Goal: Use online tool/utility

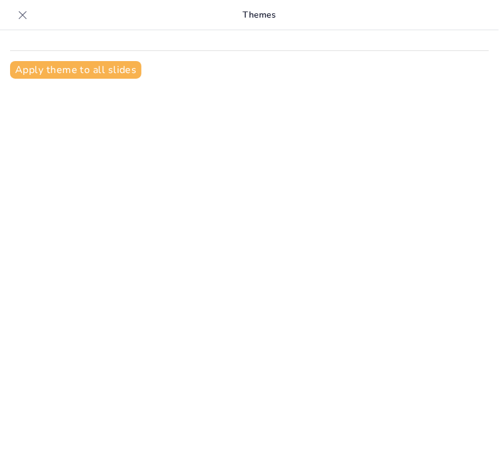
drag, startPoint x: 152, startPoint y: 50, endPoint x: 198, endPoint y: 136, distance: 97.1
click at [198, 136] on div "Apply theme to all slides" at bounding box center [249, 247] width 499 height 435
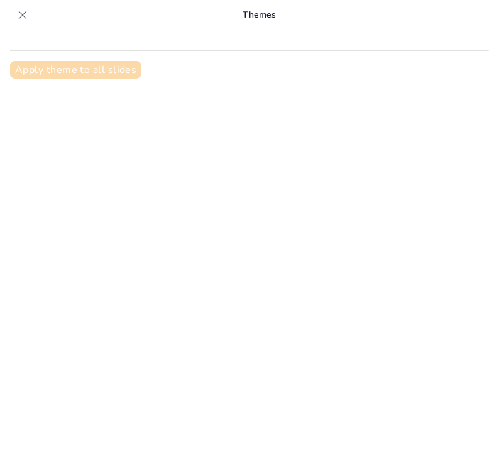
click at [101, 73] on button "Apply theme to all slides" at bounding box center [75, 70] width 131 height 18
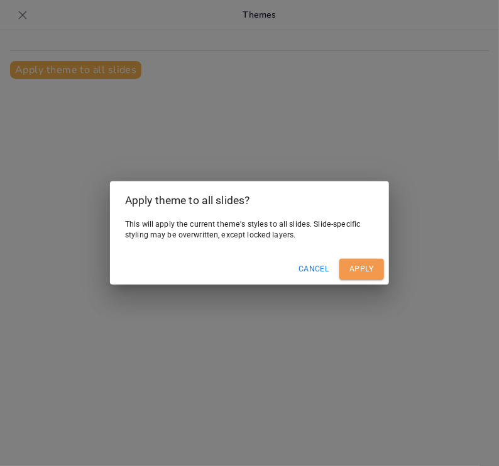
click at [359, 267] on button "Apply" at bounding box center [362, 269] width 45 height 21
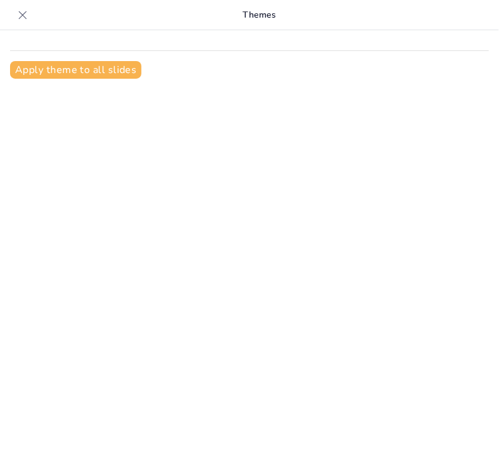
click at [26, 8] on div at bounding box center [23, 15] width 20 height 20
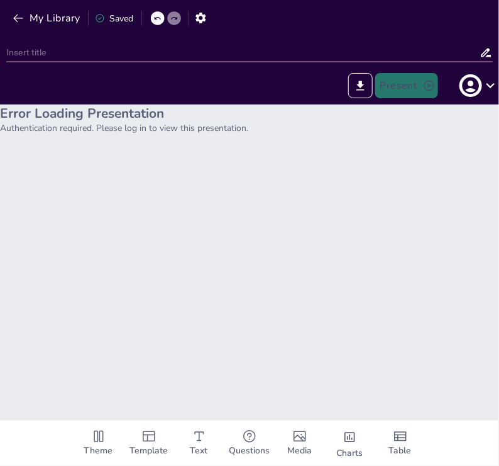
click at [365, 330] on div "Error Loading Presentation Authentication required. Please log in to view this …" at bounding box center [249, 261] width 499 height 315
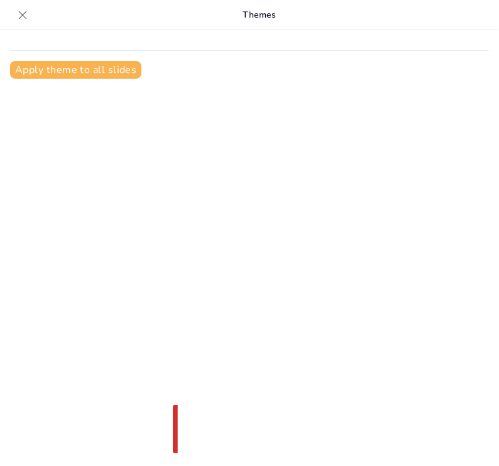
click at [415, 269] on div "Apply theme to all slides" at bounding box center [249, 247] width 499 height 435
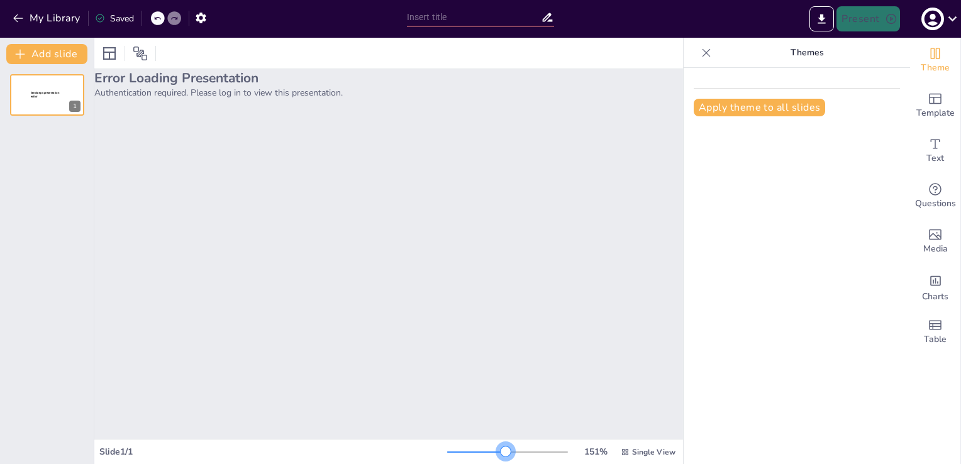
drag, startPoint x: 466, startPoint y: 452, endPoint x: 501, endPoint y: 457, distance: 35.5
click at [499, 457] on div "151 % Single View" at bounding box center [562, 452] width 231 height 20
click at [499, 447] on span "Single View" at bounding box center [653, 452] width 43 height 10
click at [499, 423] on span "List View" at bounding box center [631, 424] width 66 height 12
click at [306, 96] on p "Authentication required. Please log in to view this presentation." at bounding box center [388, 93] width 589 height 12
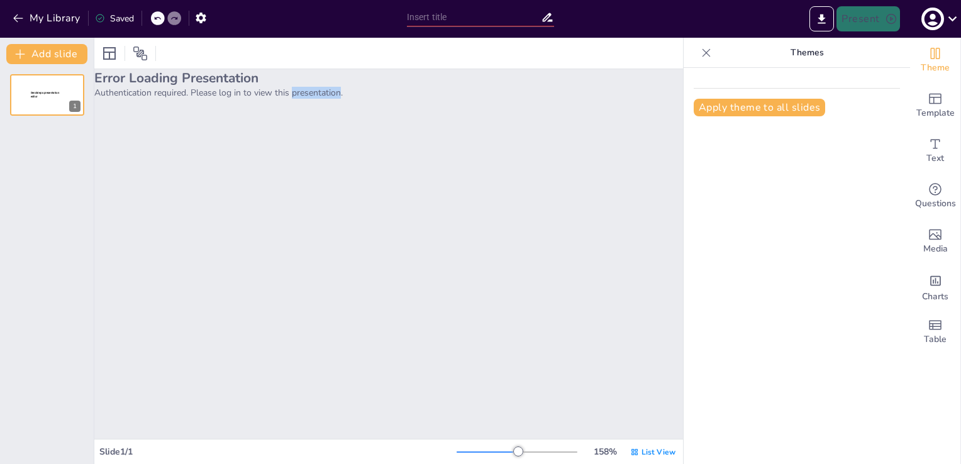
click at [306, 96] on p "Authentication required. Please log in to view this presentation." at bounding box center [388, 93] width 589 height 12
click at [116, 51] on icon at bounding box center [109, 53] width 15 height 15
click at [138, 59] on icon at bounding box center [140, 53] width 15 height 15
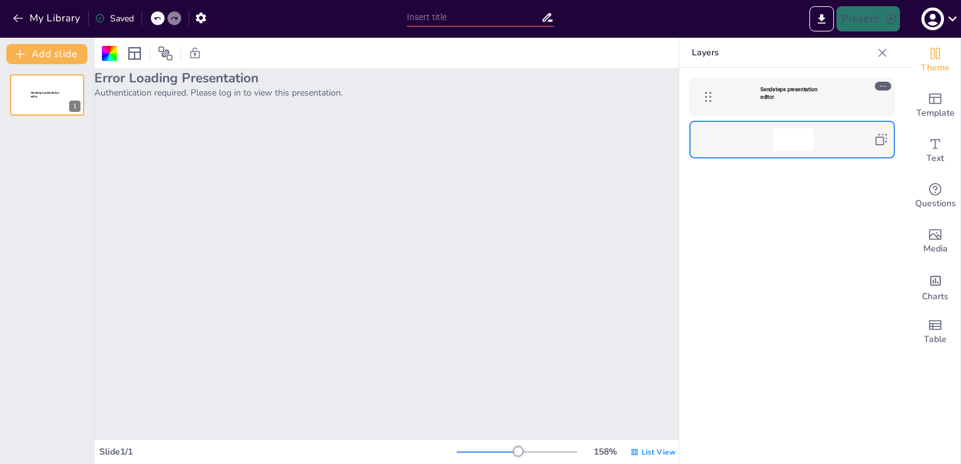
click at [499, 139] on div at bounding box center [794, 139] width 40 height 23
click at [499, 109] on div "Sendsteps presentation editor" at bounding box center [792, 97] width 206 height 38
